Goal: Find contact information

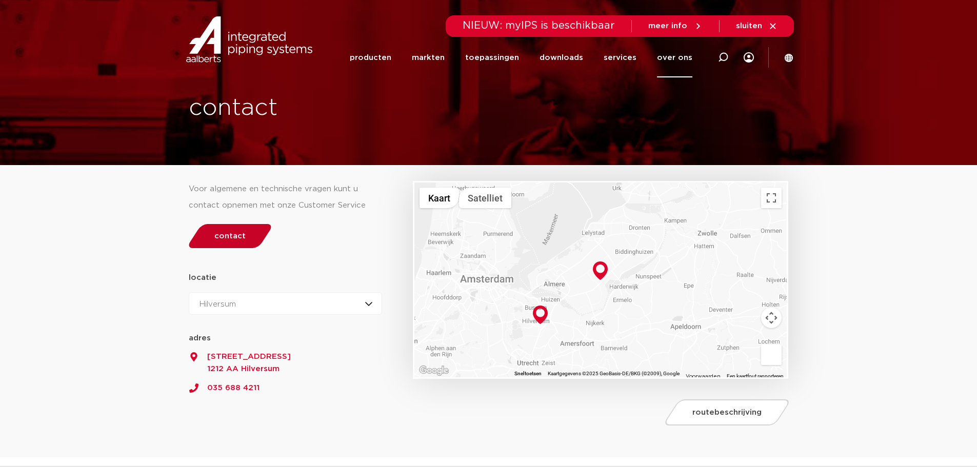
click at [229, 235] on span "contact" at bounding box center [229, 236] width 31 height 8
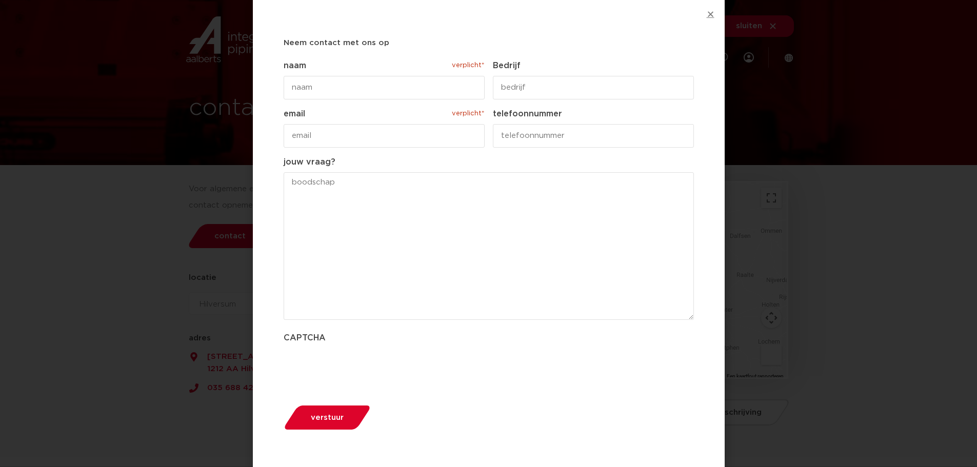
click at [712, 12] on icon "Close" at bounding box center [710, 14] width 8 height 8
